Goal: Task Accomplishment & Management: Use online tool/utility

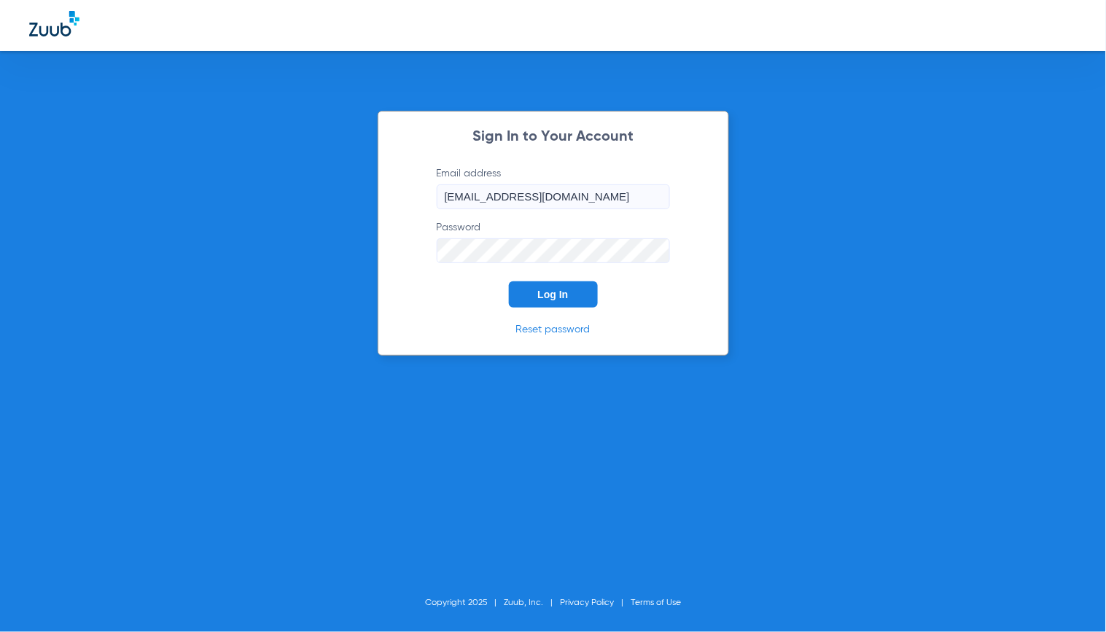
click at [528, 285] on button "Log In" at bounding box center [553, 294] width 89 height 26
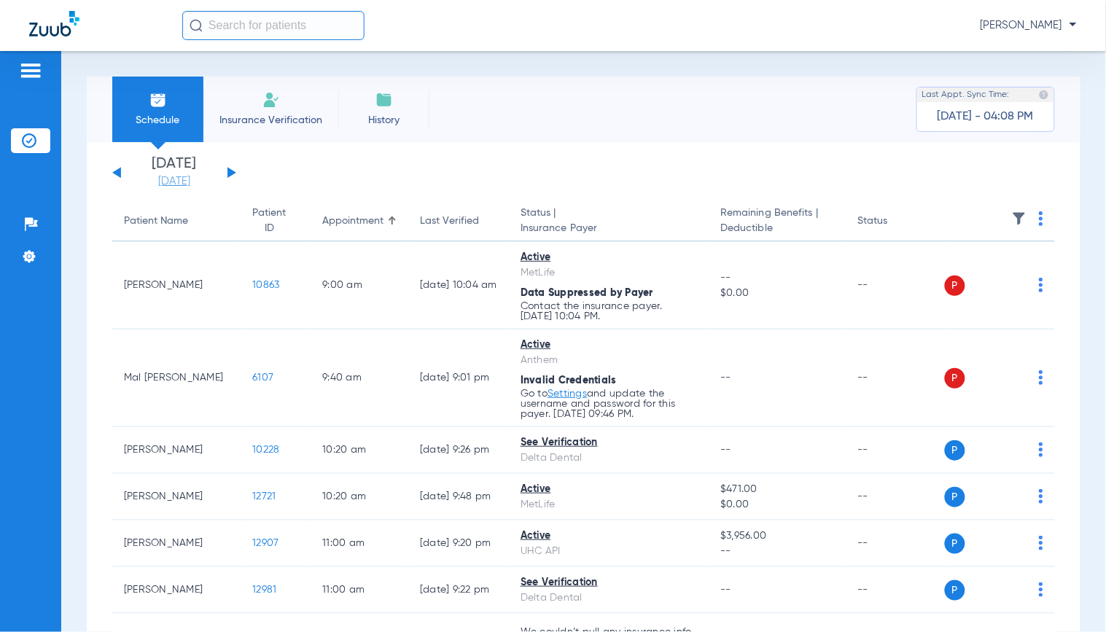
click at [153, 182] on link "[DATE]" at bounding box center [174, 181] width 87 height 15
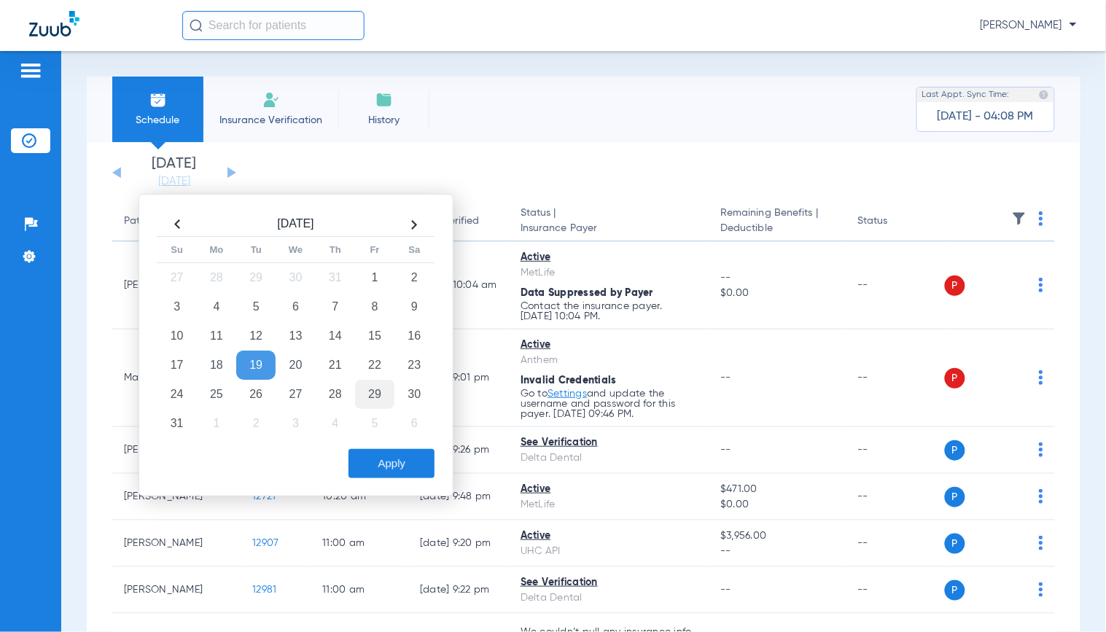
click at [376, 402] on td "29" at bounding box center [374, 394] width 39 height 29
click at [384, 464] on button "Apply" at bounding box center [392, 463] width 86 height 29
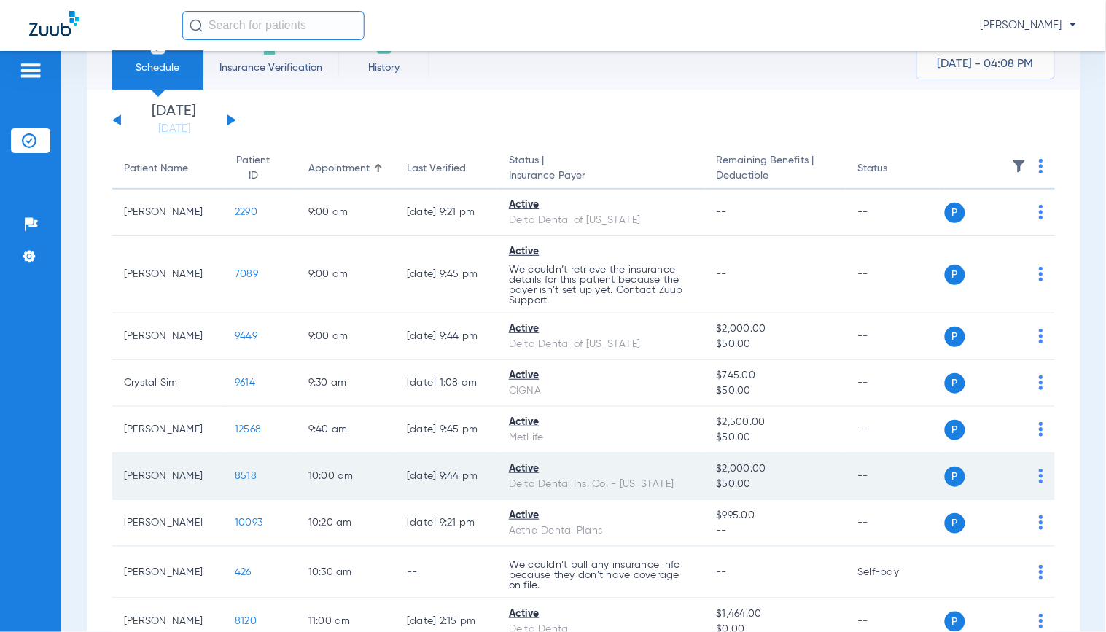
scroll to position [81, 0]
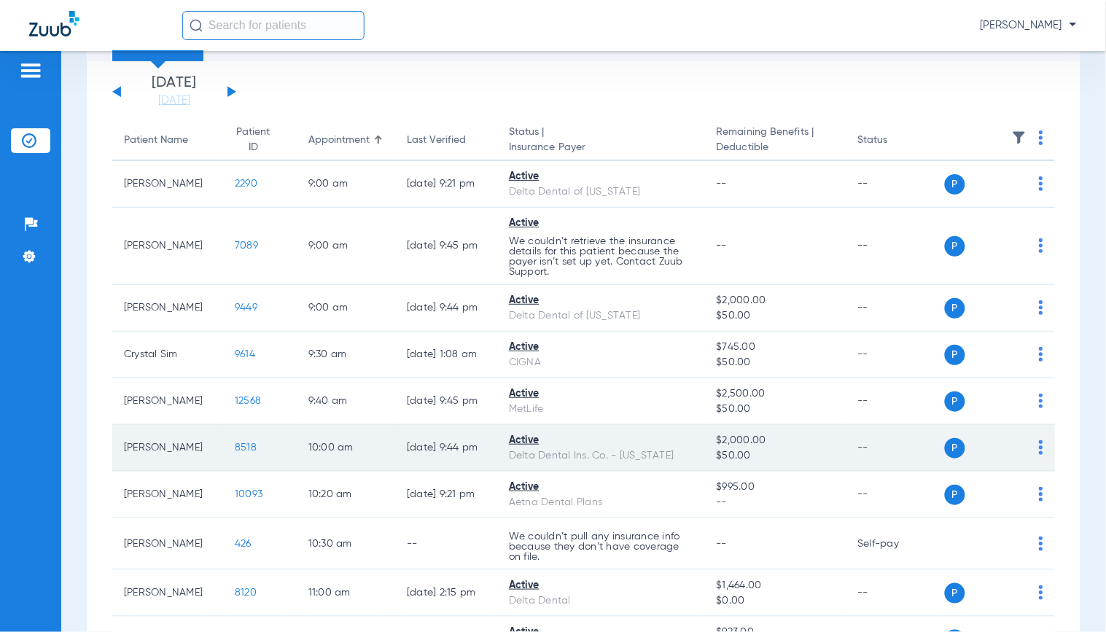
click at [235, 449] on span "8518" at bounding box center [246, 448] width 22 height 10
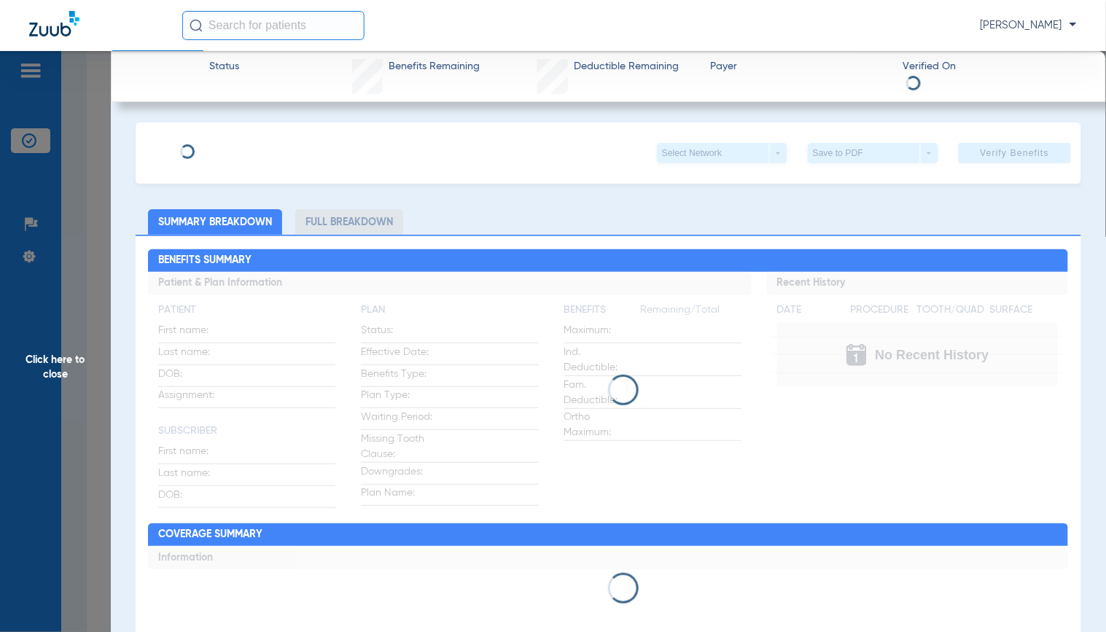
type input "[PERSON_NAME]"
type input "[DATE]"
type input "122267847201"
click at [251, 141] on span "Edit" at bounding box center [257, 148] width 13 height 14
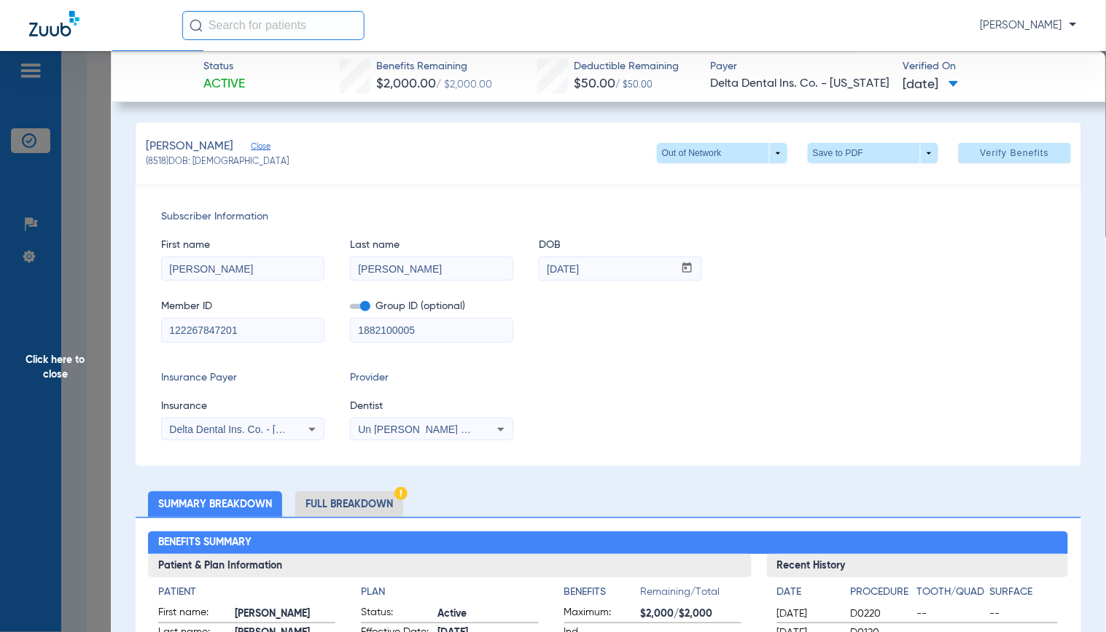
click at [297, 435] on div "Delta Dental Ins. Co. - [US_STATE]" at bounding box center [243, 429] width 162 height 17
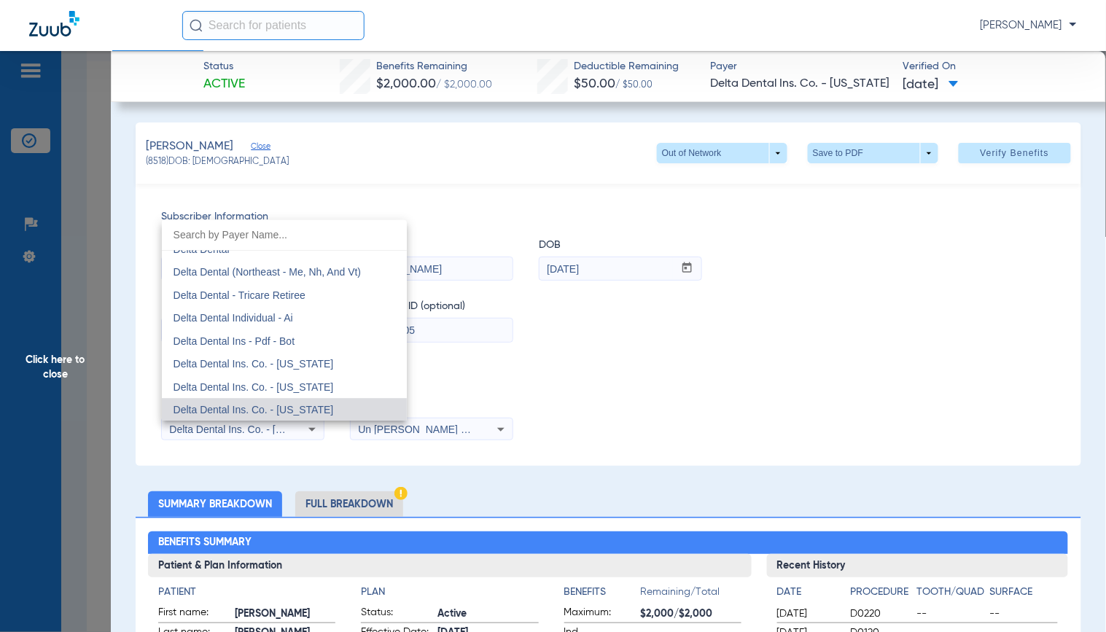
scroll to position [2240, 0]
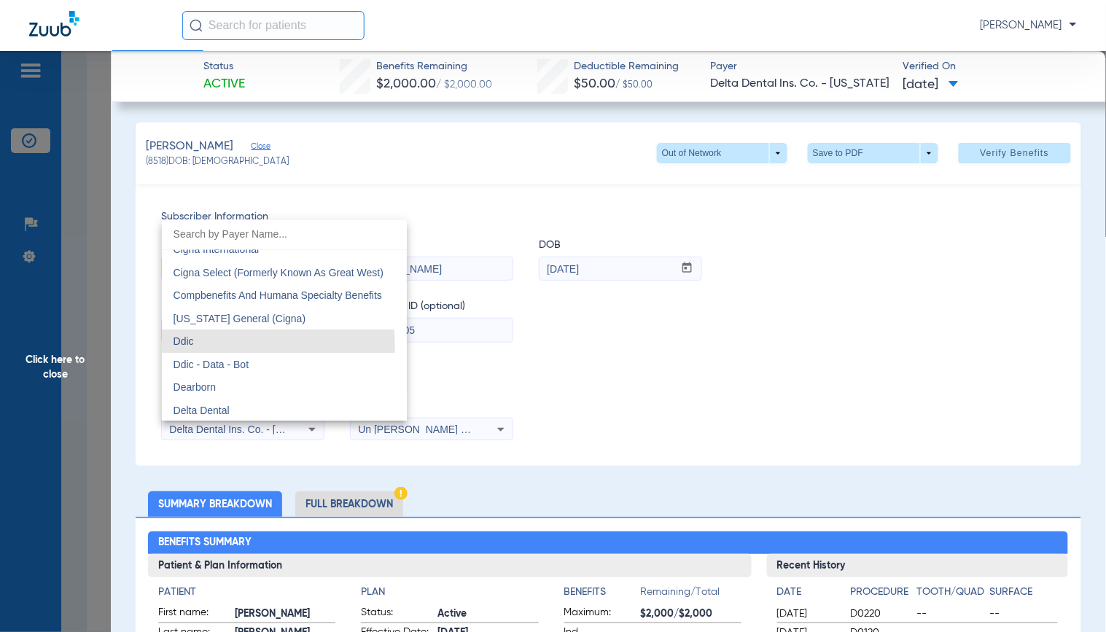
drag, startPoint x: 249, startPoint y: 347, endPoint x: 759, endPoint y: 288, distance: 513.1
click at [249, 347] on mat-option "Ddic" at bounding box center [284, 341] width 245 height 23
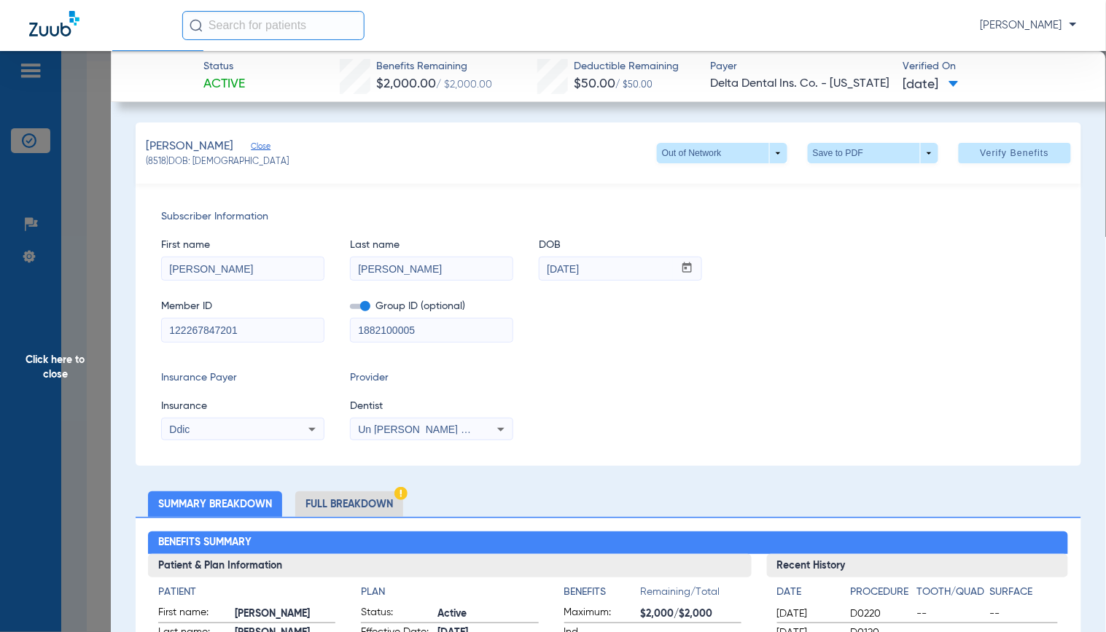
click at [387, 338] on input "1882100005" at bounding box center [432, 330] width 162 height 23
type input "18821-00005"
click at [960, 155] on span at bounding box center [1015, 153] width 112 height 35
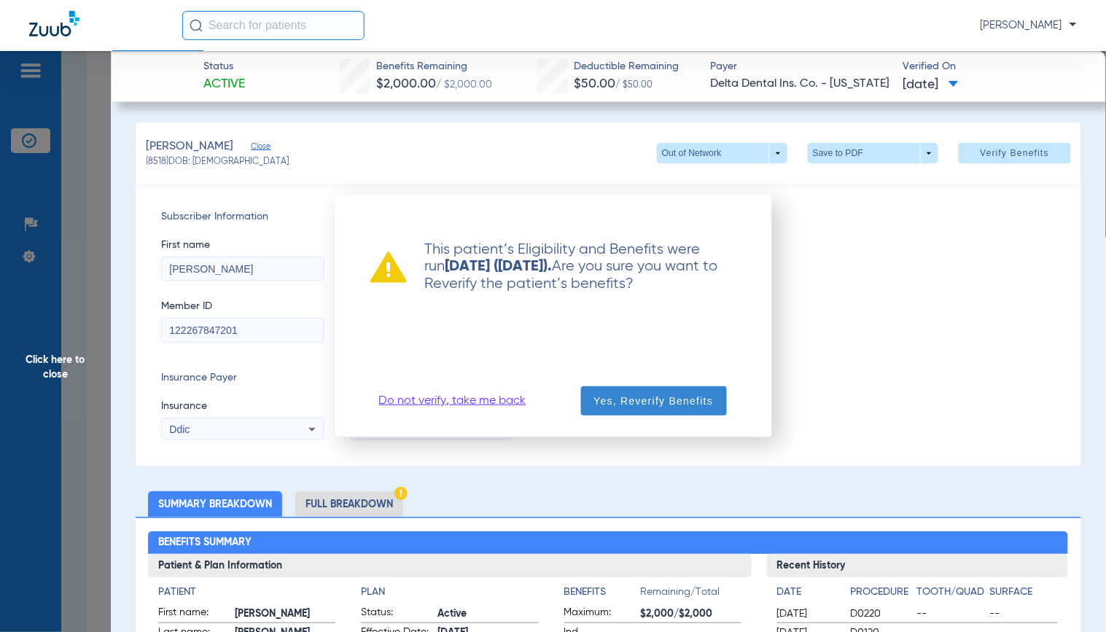
click at [635, 387] on span "button" at bounding box center [654, 401] width 146 height 35
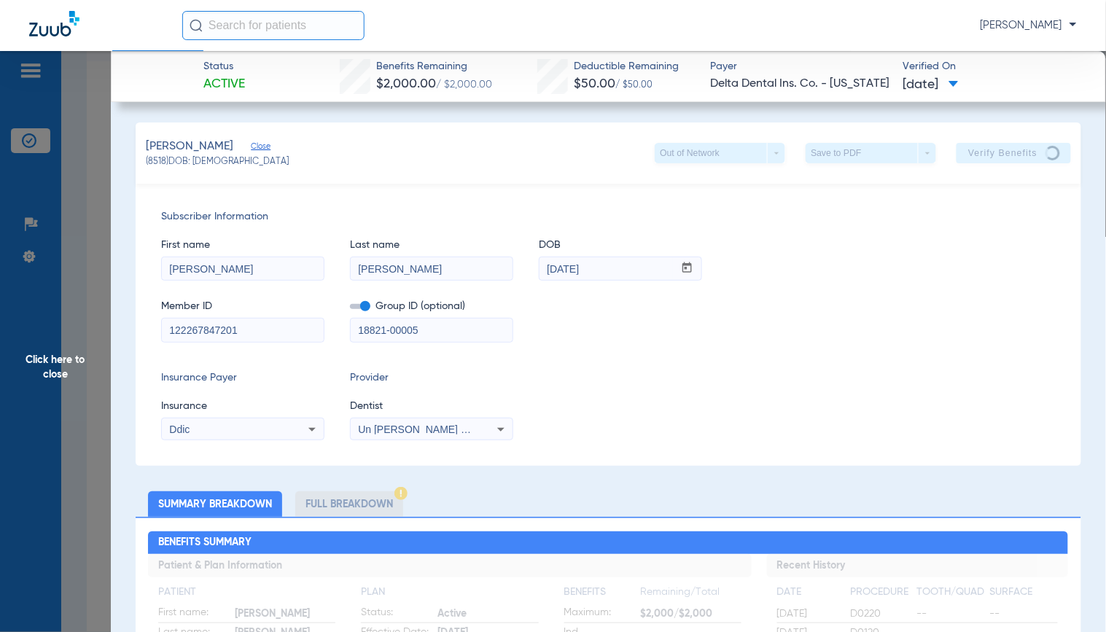
click at [711, 259] on div "First name [PERSON_NAME] Last name [PERSON_NAME] mm / dd / yyyy [DATE]" at bounding box center [608, 253] width 895 height 56
click at [739, 242] on div "First name [PERSON_NAME] Last name [PERSON_NAME] mm / dd / yyyy [DATE]" at bounding box center [608, 253] width 895 height 56
click at [883, 382] on div "Insurance Payer Insurance Ddic Provider Dentist Un [PERSON_NAME] D.d.s. 1538171…" at bounding box center [608, 405] width 895 height 70
